Goal: Task Accomplishment & Management: Use online tool/utility

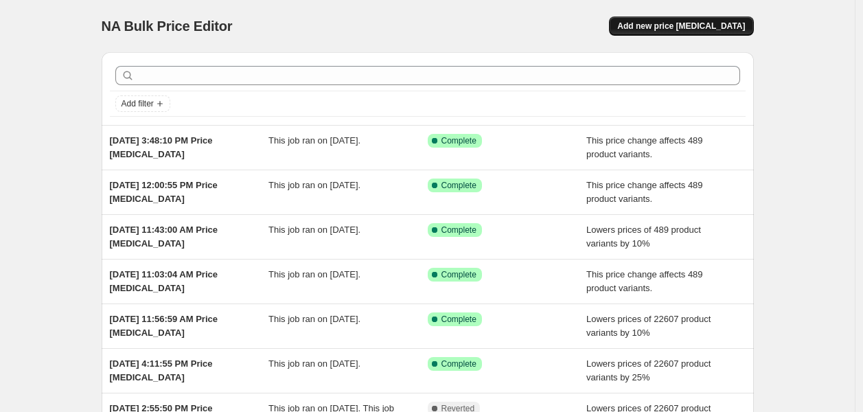
click at [661, 27] on span "Add new price [MEDICAL_DATA]" at bounding box center [681, 26] width 128 height 11
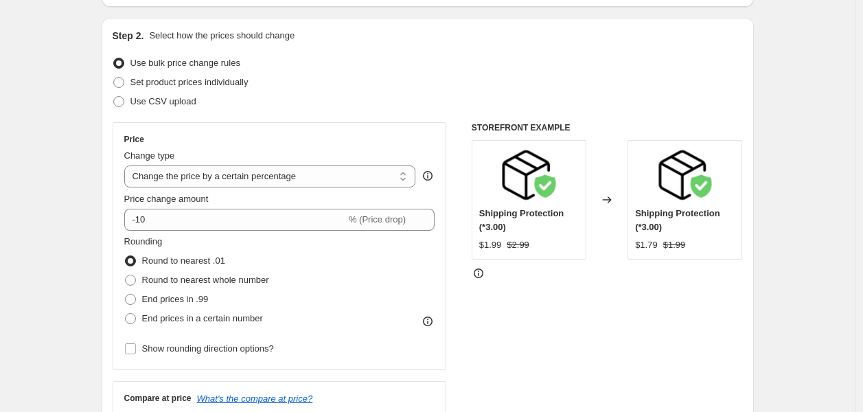
scroll to position [152, 0]
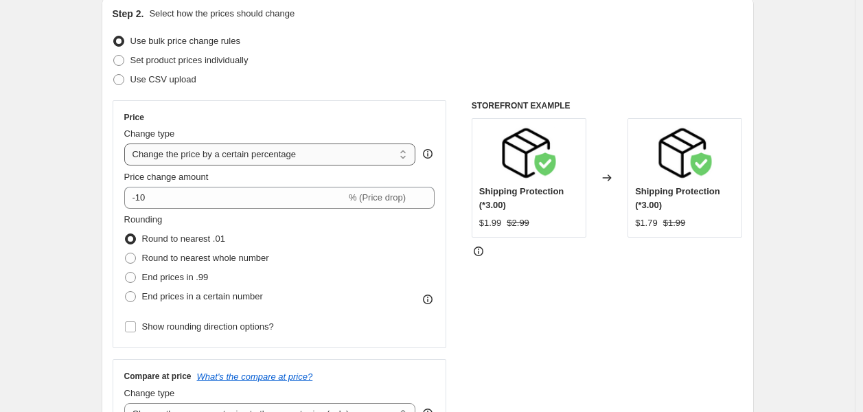
click at [191, 152] on select "Change the price to a certain amount Change the price by a certain amount Chang…" at bounding box center [270, 154] width 292 height 22
select select "ecap"
click at [128, 143] on select "Change the price to a certain amount Change the price by a certain amount Chang…" at bounding box center [270, 154] width 292 height 22
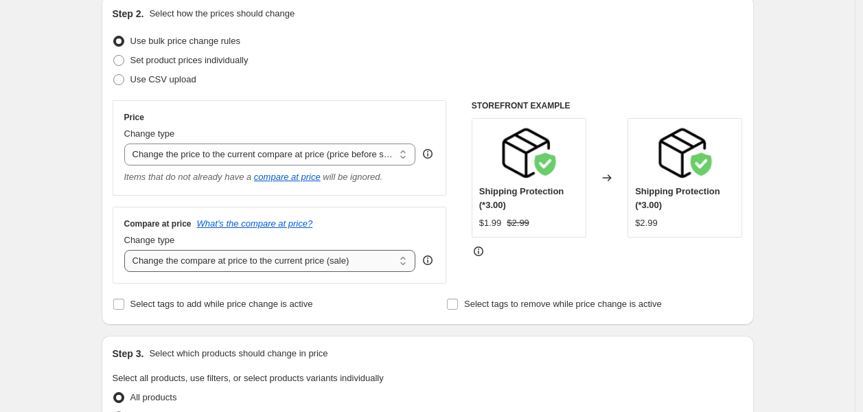
click at [185, 259] on select "Change the compare at price to the current price (sale) Change the compare at p…" at bounding box center [270, 261] width 292 height 22
select select "remove"
click at [128, 250] on select "Change the compare at price to the current price (sale) Change the compare at p…" at bounding box center [270, 261] width 292 height 22
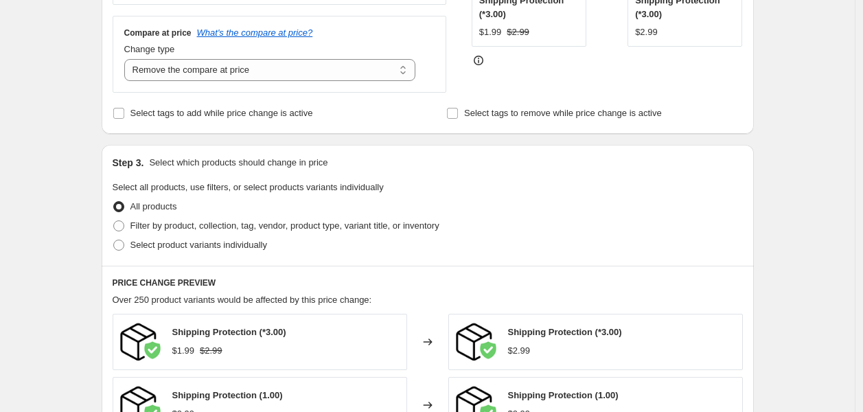
scroll to position [381, 0]
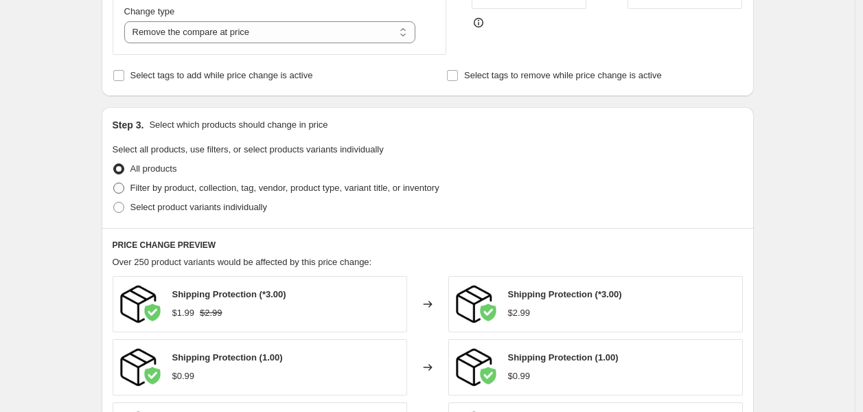
click at [156, 196] on label "Filter by product, collection, tag, vendor, product type, variant title, or inv…" at bounding box center [276, 187] width 327 height 19
click at [114, 183] on input "Filter by product, collection, tag, vendor, product type, variant title, or inv…" at bounding box center [113, 183] width 1 height 1
radio input "true"
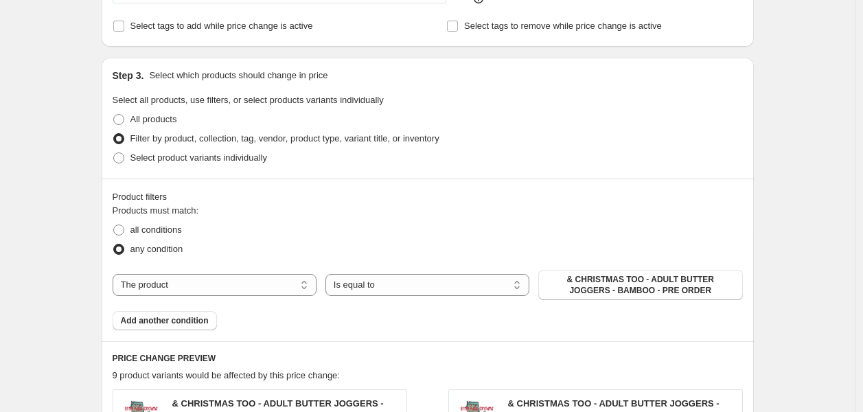
scroll to position [457, 0]
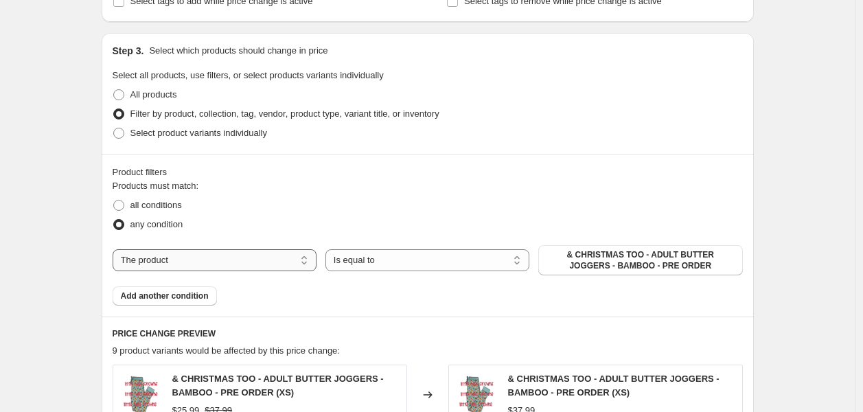
click at [210, 258] on select "The product The product's collection The product's tag The product's vendor The…" at bounding box center [215, 260] width 204 height 22
select select "collection"
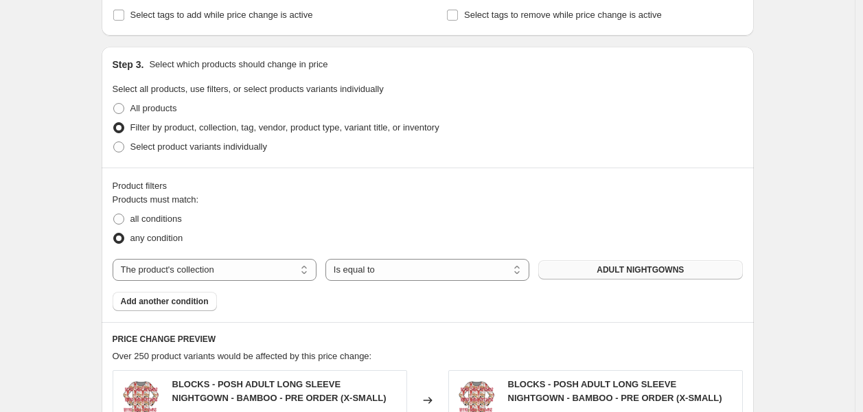
click at [582, 277] on button "ADULT NIGHTGOWNS" at bounding box center [640, 269] width 204 height 19
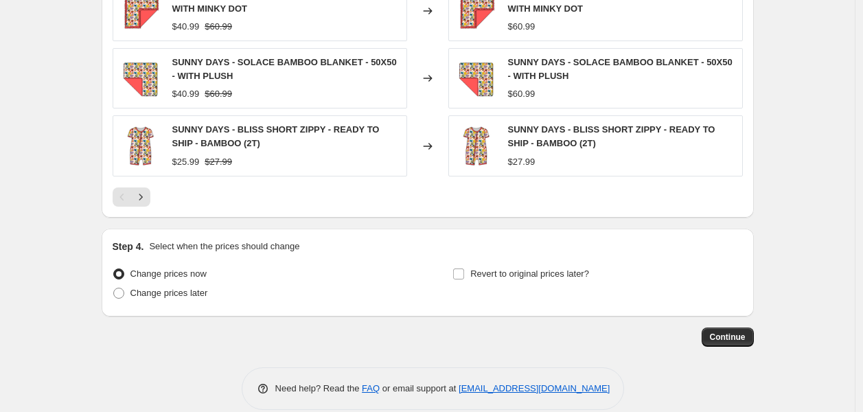
scroll to position [986, 0]
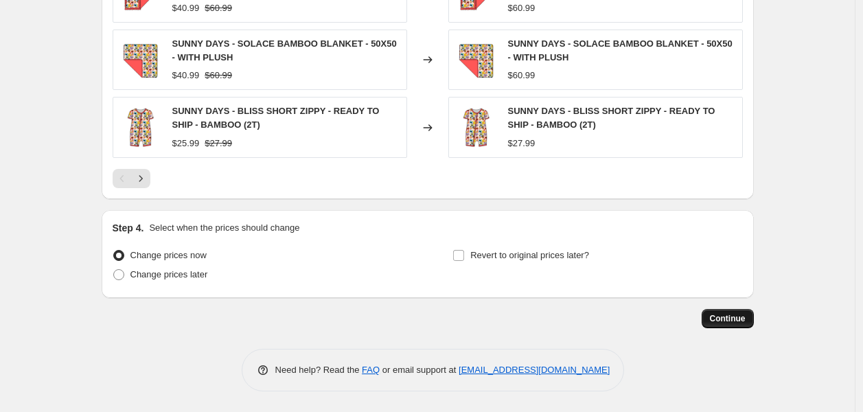
click at [715, 313] on span "Continue" at bounding box center [728, 318] width 36 height 11
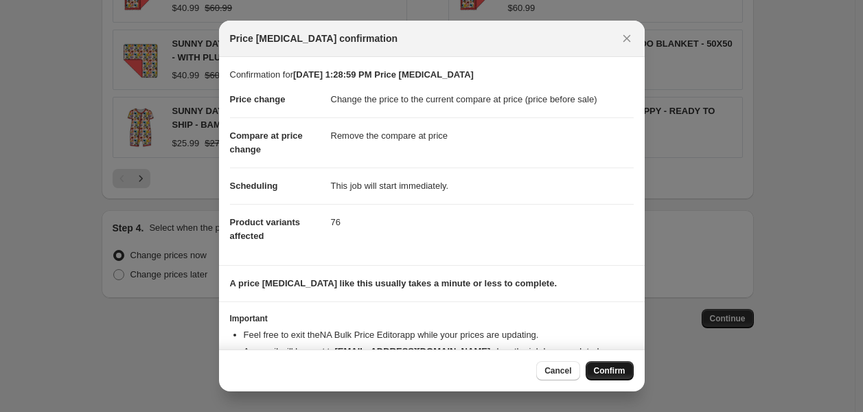
click at [597, 368] on span "Confirm" at bounding box center [610, 370] width 32 height 11
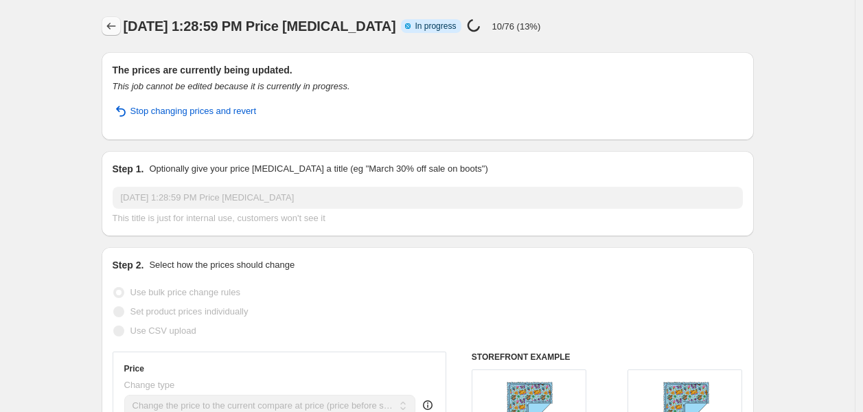
click at [117, 25] on icon "Price change jobs" at bounding box center [111, 26] width 14 height 14
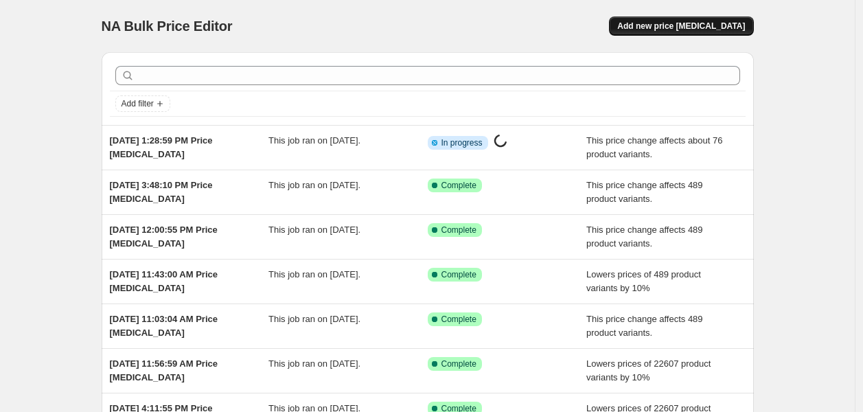
click at [703, 26] on span "Add new price [MEDICAL_DATA]" at bounding box center [681, 26] width 128 height 11
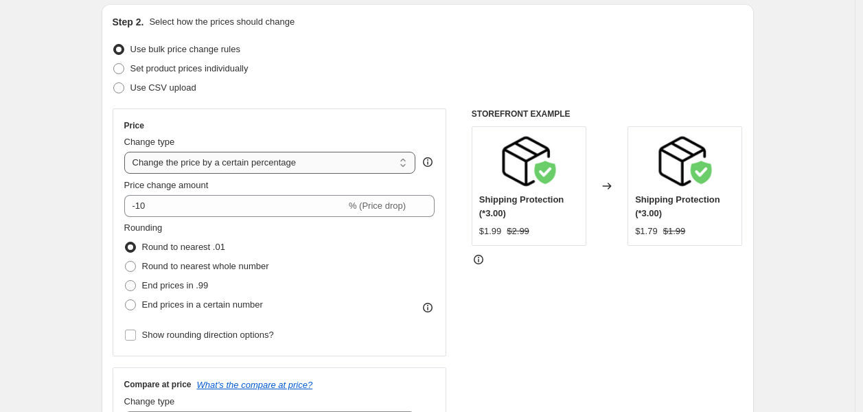
scroll to position [152, 0]
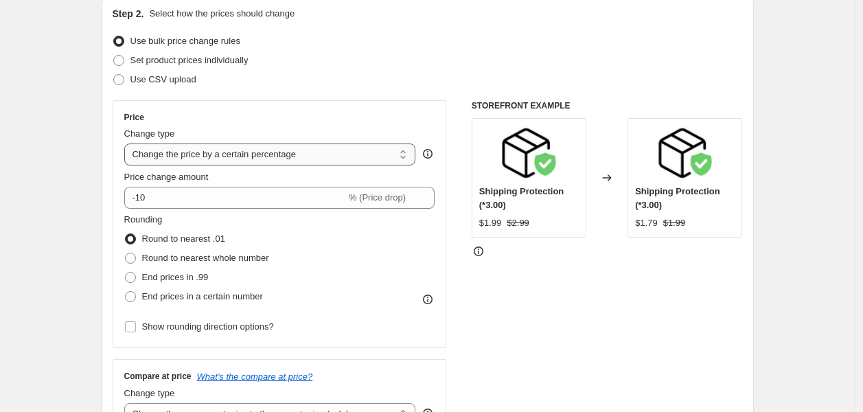
click at [243, 161] on select "Change the price to a certain amount Change the price by a certain amount Chang…" at bounding box center [270, 154] width 292 height 22
select select "ecap"
click at [128, 143] on select "Change the price to a certain amount Change the price by a certain amount Chang…" at bounding box center [270, 154] width 292 height 22
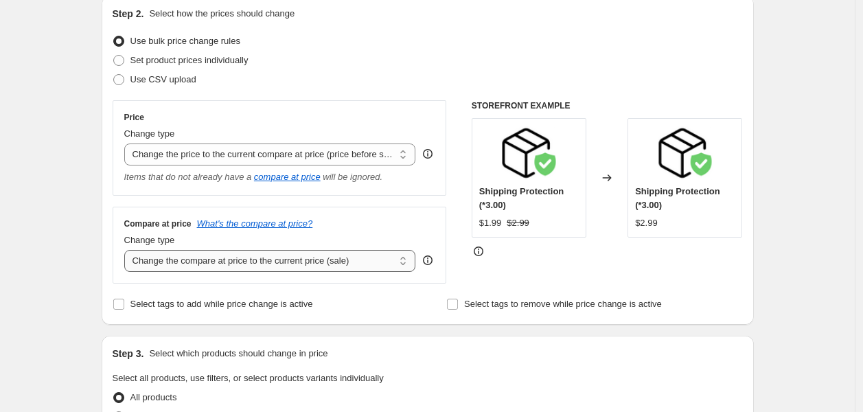
click at [220, 253] on select "Change the compare at price to the current price (sale) Change the compare at p…" at bounding box center [270, 261] width 292 height 22
select select "remove"
click at [128, 250] on select "Change the compare at price to the current price (sale) Change the compare at p…" at bounding box center [270, 261] width 292 height 22
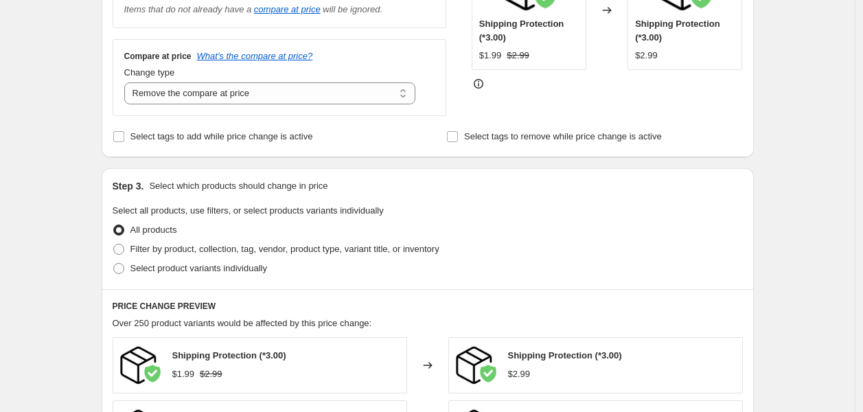
scroll to position [457, 0]
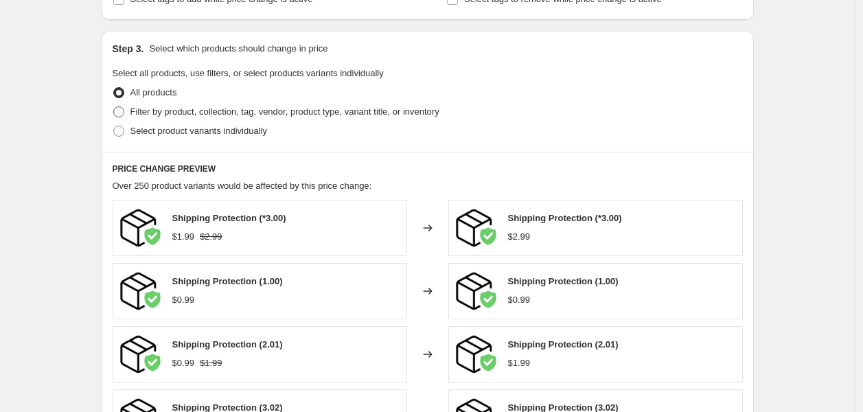
click at [153, 113] on span "Filter by product, collection, tag, vendor, product type, variant title, or inv…" at bounding box center [284, 111] width 309 height 10
click at [114, 107] on input "Filter by product, collection, tag, vendor, product type, variant title, or inv…" at bounding box center [113, 106] width 1 height 1
radio input "true"
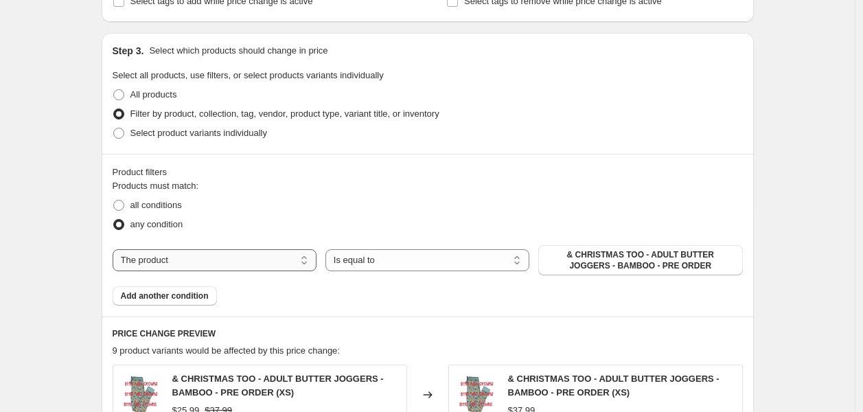
drag, startPoint x: 276, startPoint y: 260, endPoint x: 266, endPoint y: 257, distance: 10.8
click at [276, 260] on select "The product The product's collection The product's tag The product's vendor The…" at bounding box center [215, 260] width 204 height 22
select select "collection"
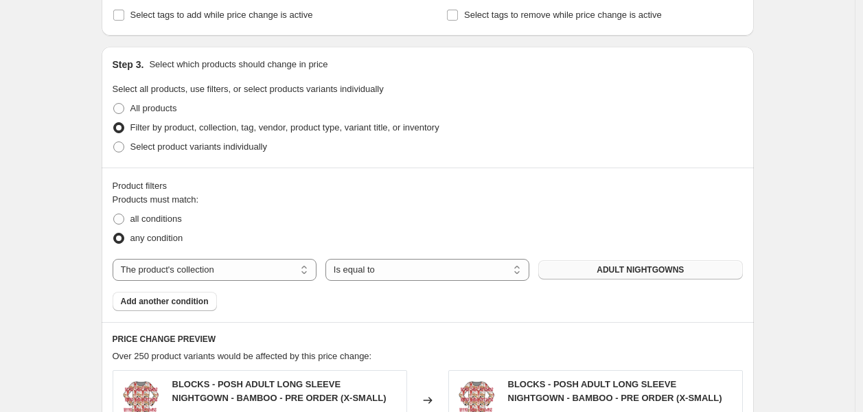
click at [600, 264] on button "ADULT NIGHTGOWNS" at bounding box center [640, 269] width 204 height 19
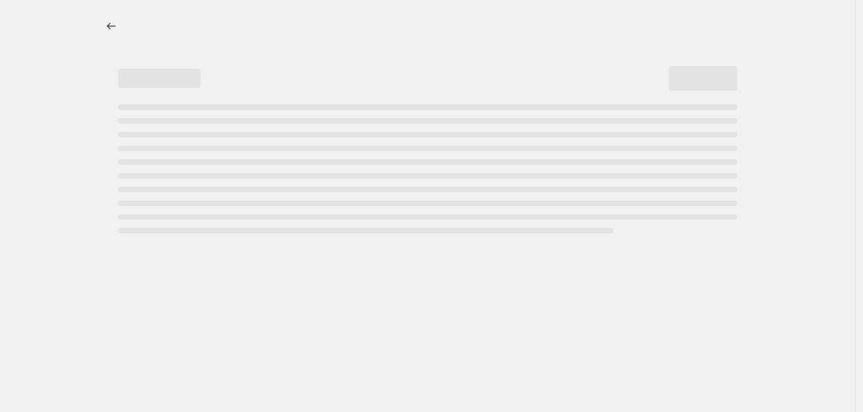
scroll to position [0, 0]
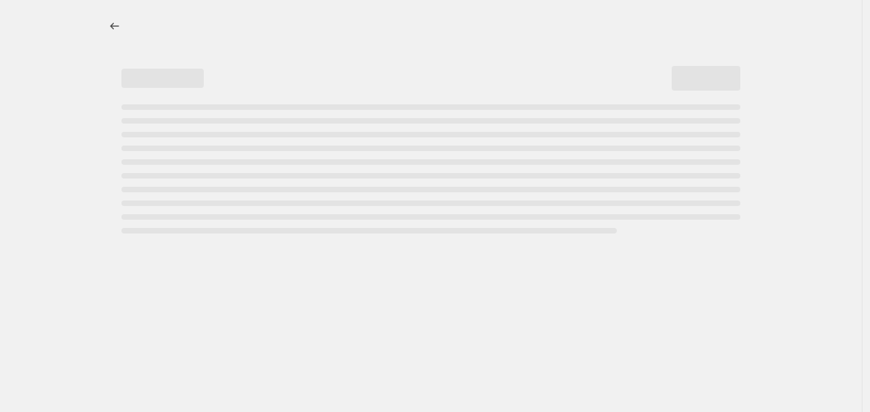
click at [723, 320] on div at bounding box center [431, 206] width 862 height 412
select select "ecap"
select select "remove"
select select "collection"
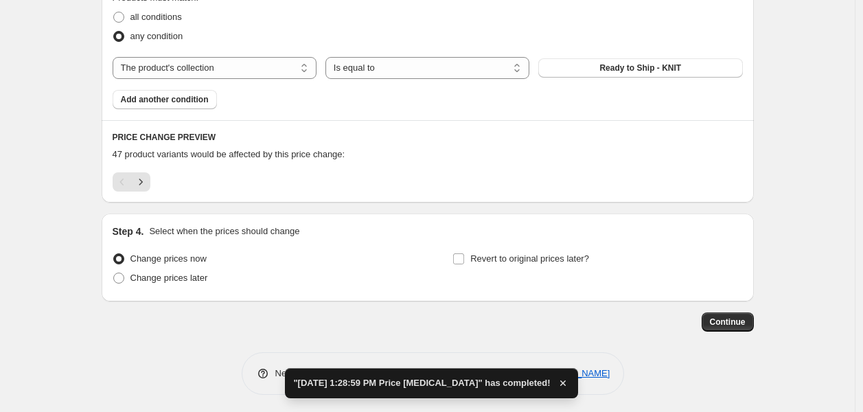
scroll to position [647, 0]
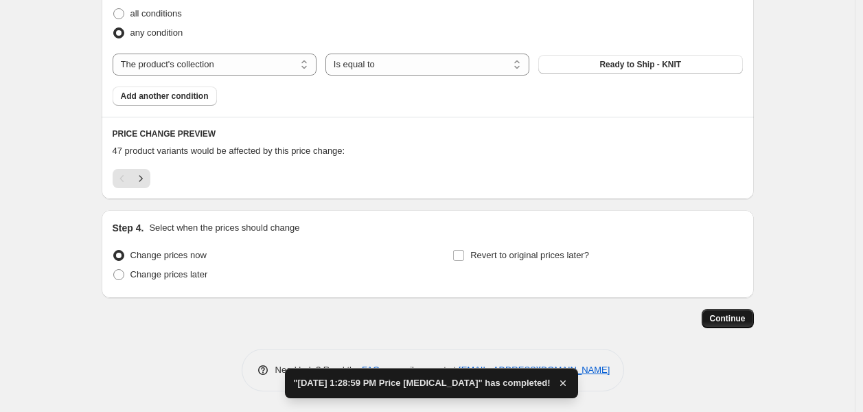
click at [744, 314] on span "Continue" at bounding box center [728, 318] width 36 height 11
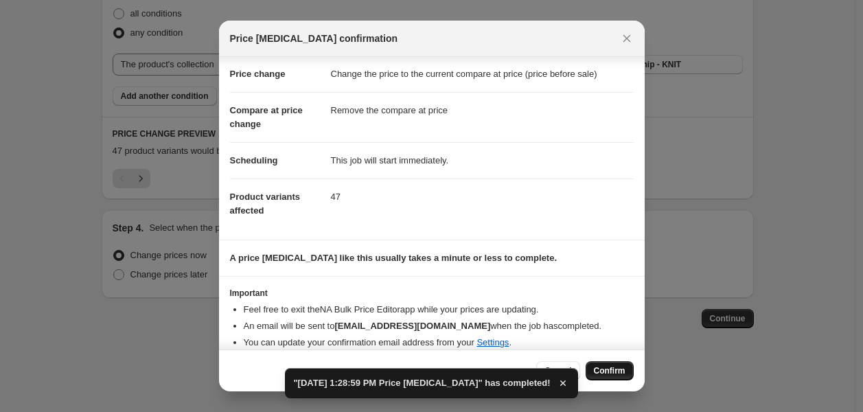
scroll to position [39, 0]
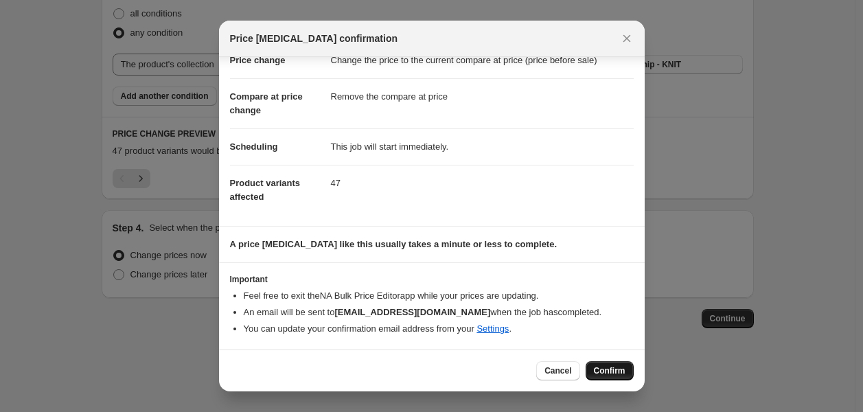
click at [602, 373] on span "Confirm" at bounding box center [610, 370] width 32 height 11
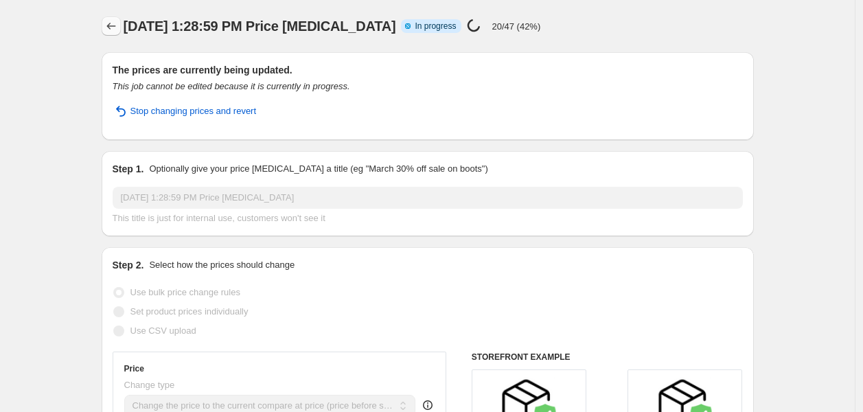
click at [115, 26] on icon "Price change jobs" at bounding box center [111, 26] width 14 height 14
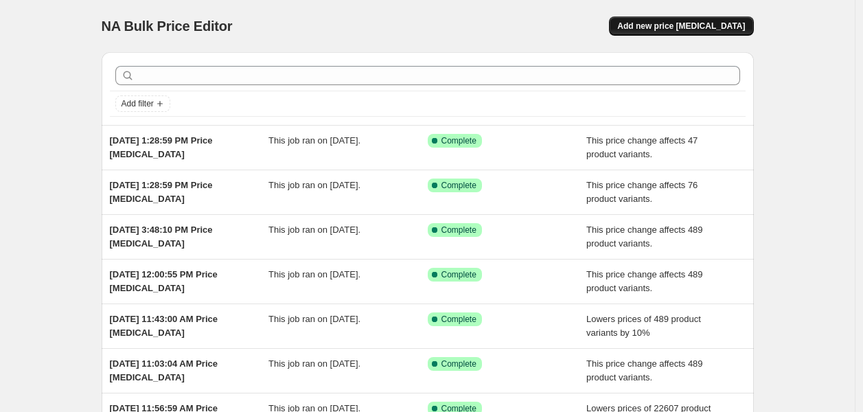
click at [668, 23] on span "Add new price [MEDICAL_DATA]" at bounding box center [681, 26] width 128 height 11
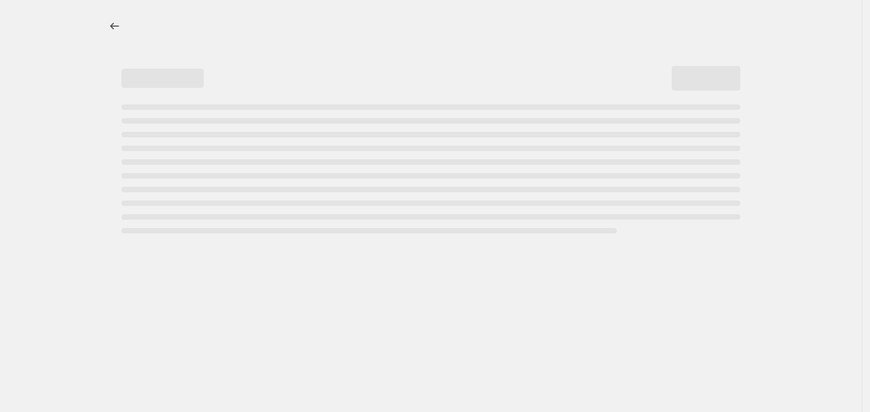
select select "percentage"
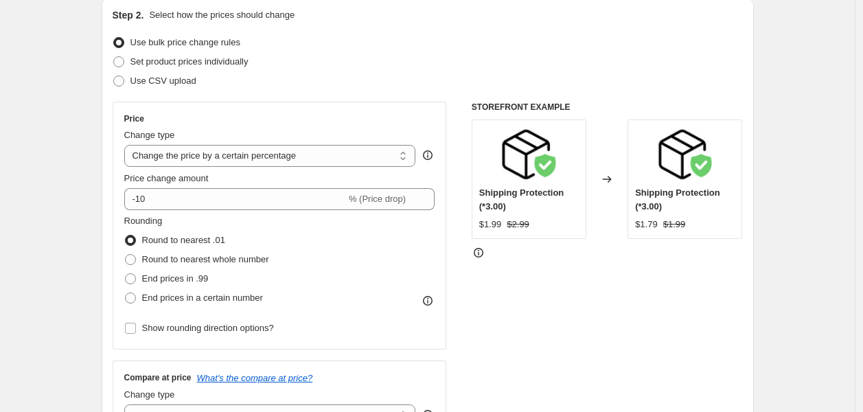
scroll to position [152, 0]
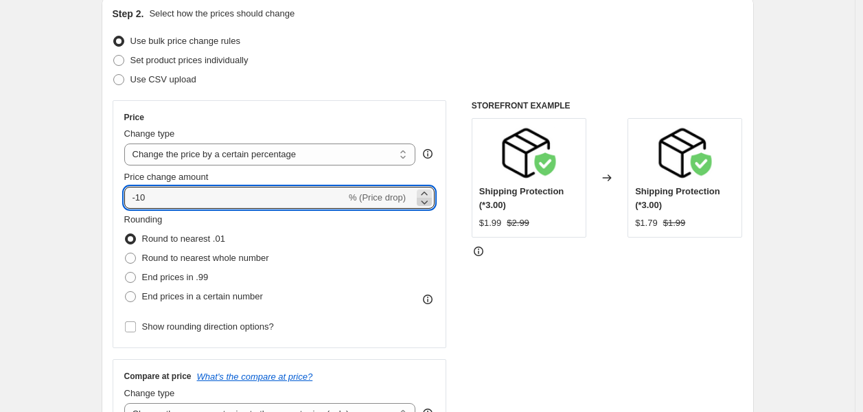
click at [426, 195] on icon at bounding box center [424, 202] width 14 height 14
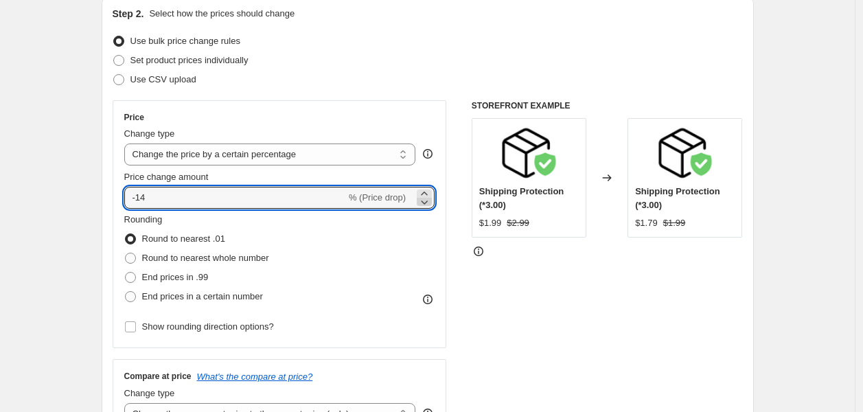
type input "-15"
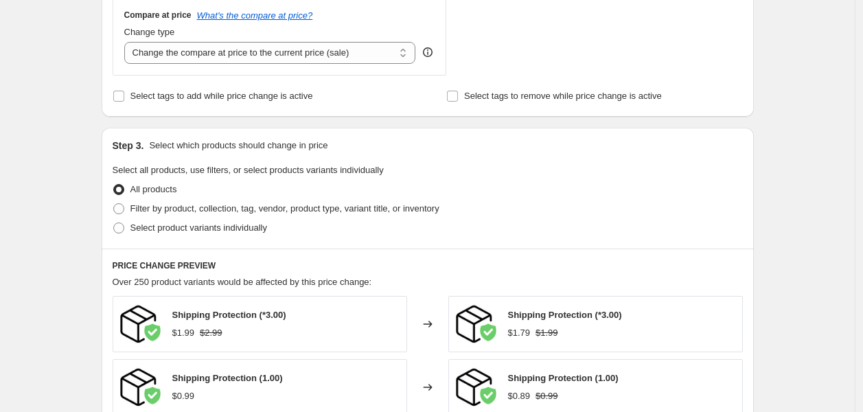
scroll to position [533, 0]
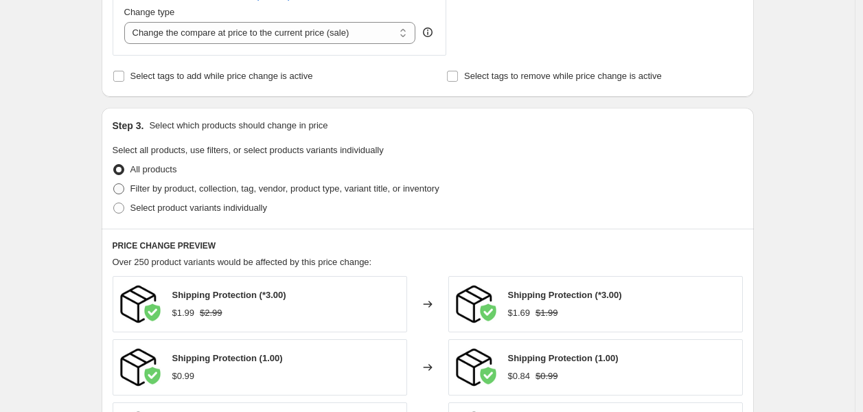
click at [198, 191] on span "Filter by product, collection, tag, vendor, product type, variant title, or inv…" at bounding box center [284, 188] width 309 height 10
click at [114, 184] on input "Filter by product, collection, tag, vendor, product type, variant title, or inv…" at bounding box center [113, 183] width 1 height 1
radio input "true"
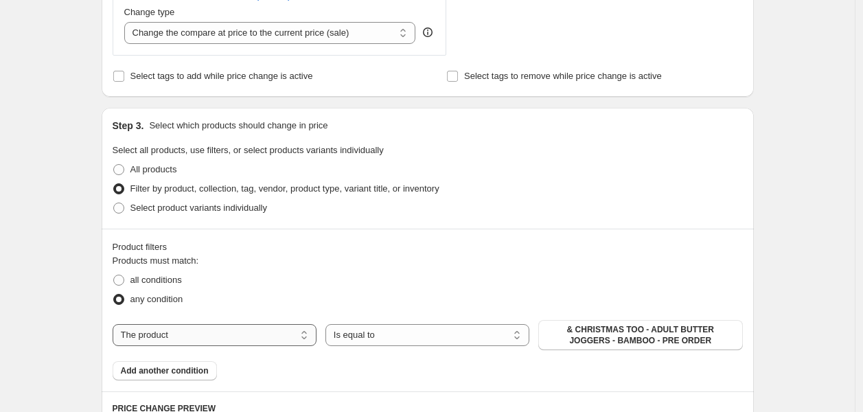
click at [213, 336] on select "The product The product's collection The product's tag The product's vendor The…" at bounding box center [215, 335] width 204 height 22
select select "collection"
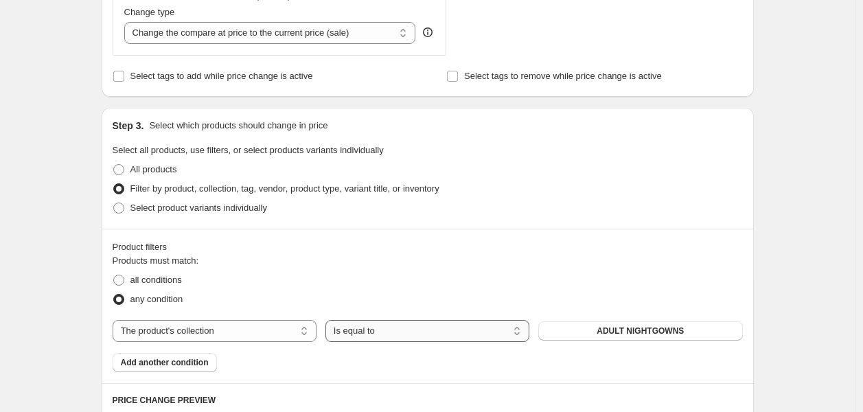
click at [376, 333] on select "Is equal to Is not equal to" at bounding box center [427, 331] width 204 height 22
select select "not_equal"
click at [577, 331] on button "ADULT NIGHTGOWNS" at bounding box center [640, 330] width 204 height 19
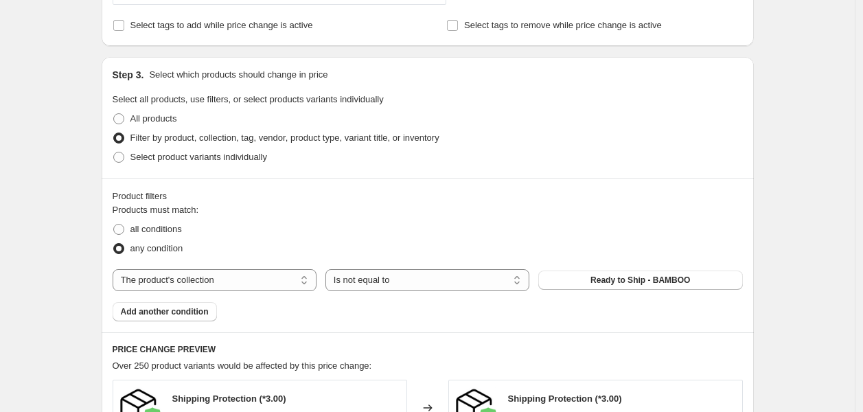
scroll to position [609, 0]
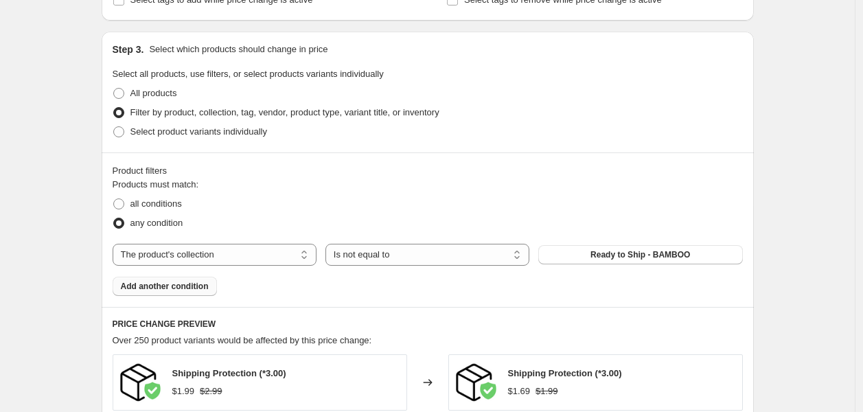
click at [183, 290] on span "Add another condition" at bounding box center [165, 286] width 88 height 11
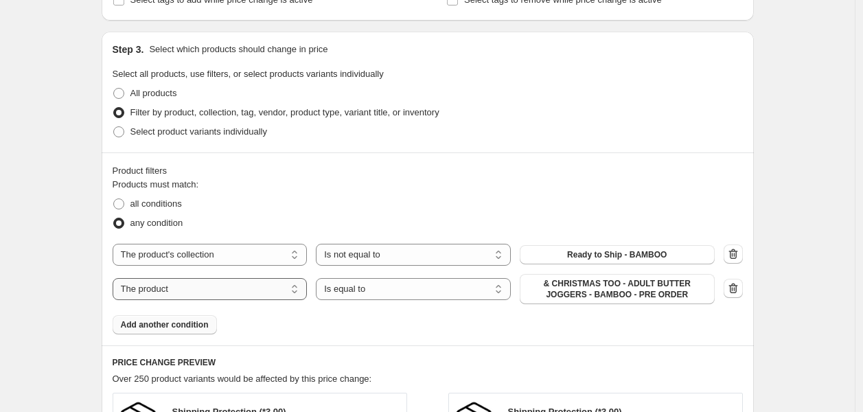
click at [246, 294] on select "The product The product's collection The product's tag The product's vendor The…" at bounding box center [210, 289] width 195 height 22
select select "collection"
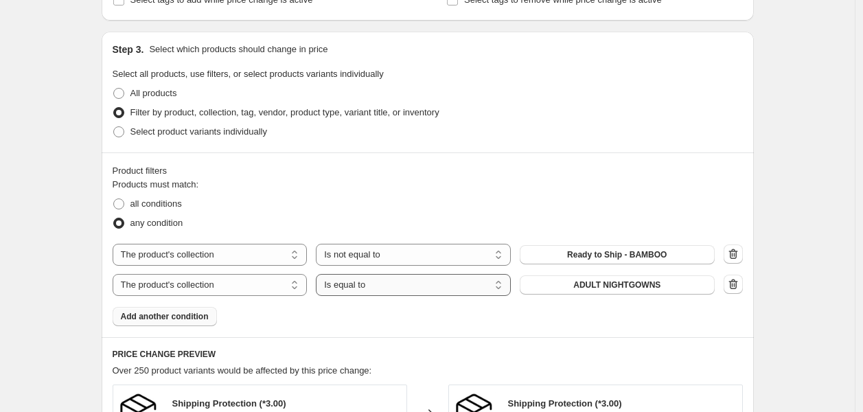
click at [352, 288] on select "Is equal to Is not equal to" at bounding box center [413, 285] width 195 height 22
select select "not_equal"
click at [565, 282] on button "ADULT NIGHTGOWNS" at bounding box center [616, 284] width 195 height 19
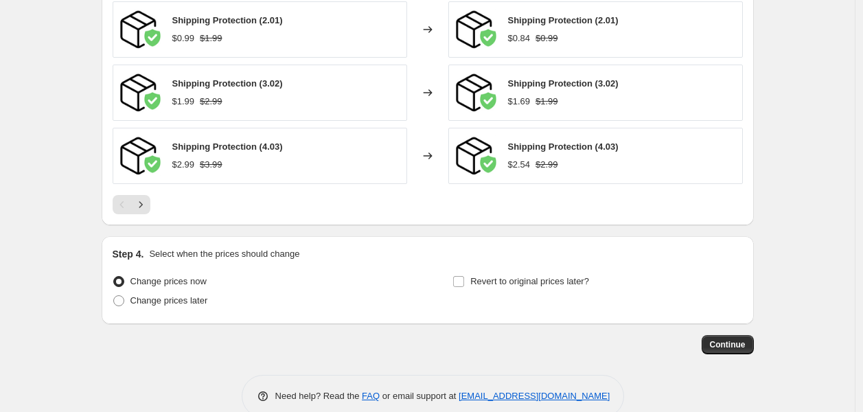
scroll to position [1147, 0]
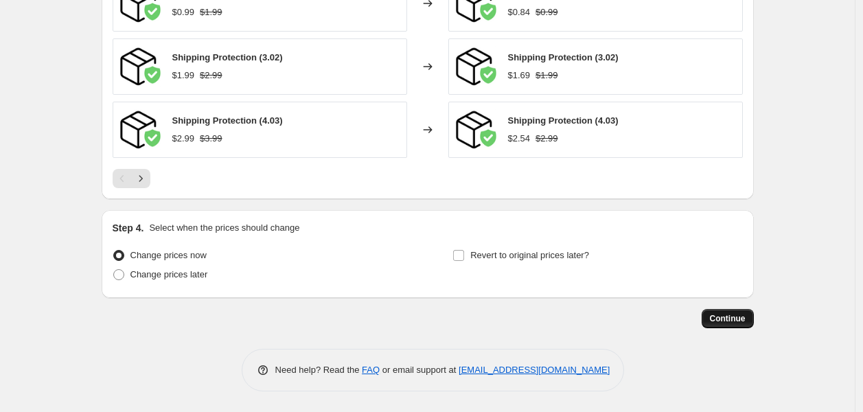
click at [715, 315] on span "Continue" at bounding box center [728, 318] width 36 height 11
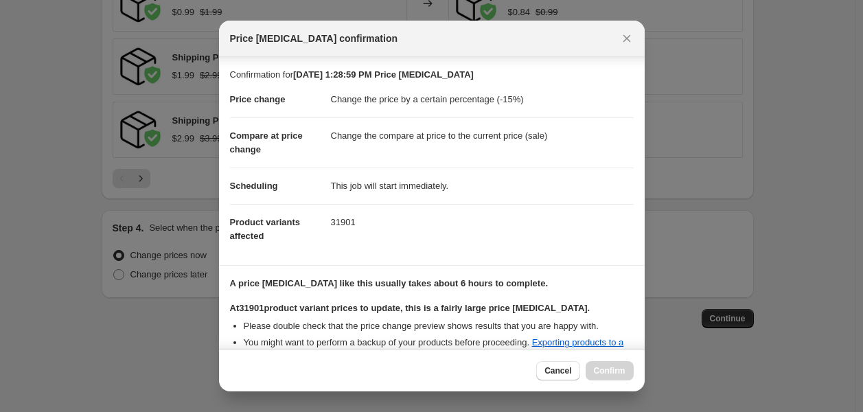
scroll to position [242, 0]
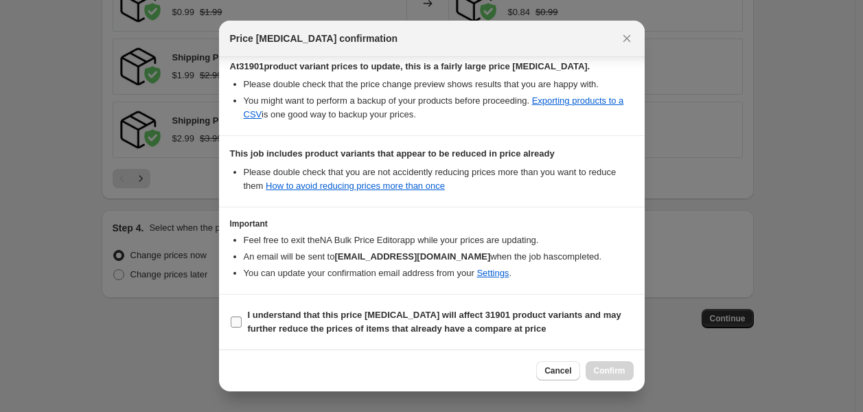
click at [231, 323] on input "I understand that this price [MEDICAL_DATA] will affect 31901 product variants …" at bounding box center [236, 321] width 11 height 11
checkbox input "true"
click at [607, 368] on span "Confirm" at bounding box center [610, 370] width 32 height 11
